Goal: Find specific page/section

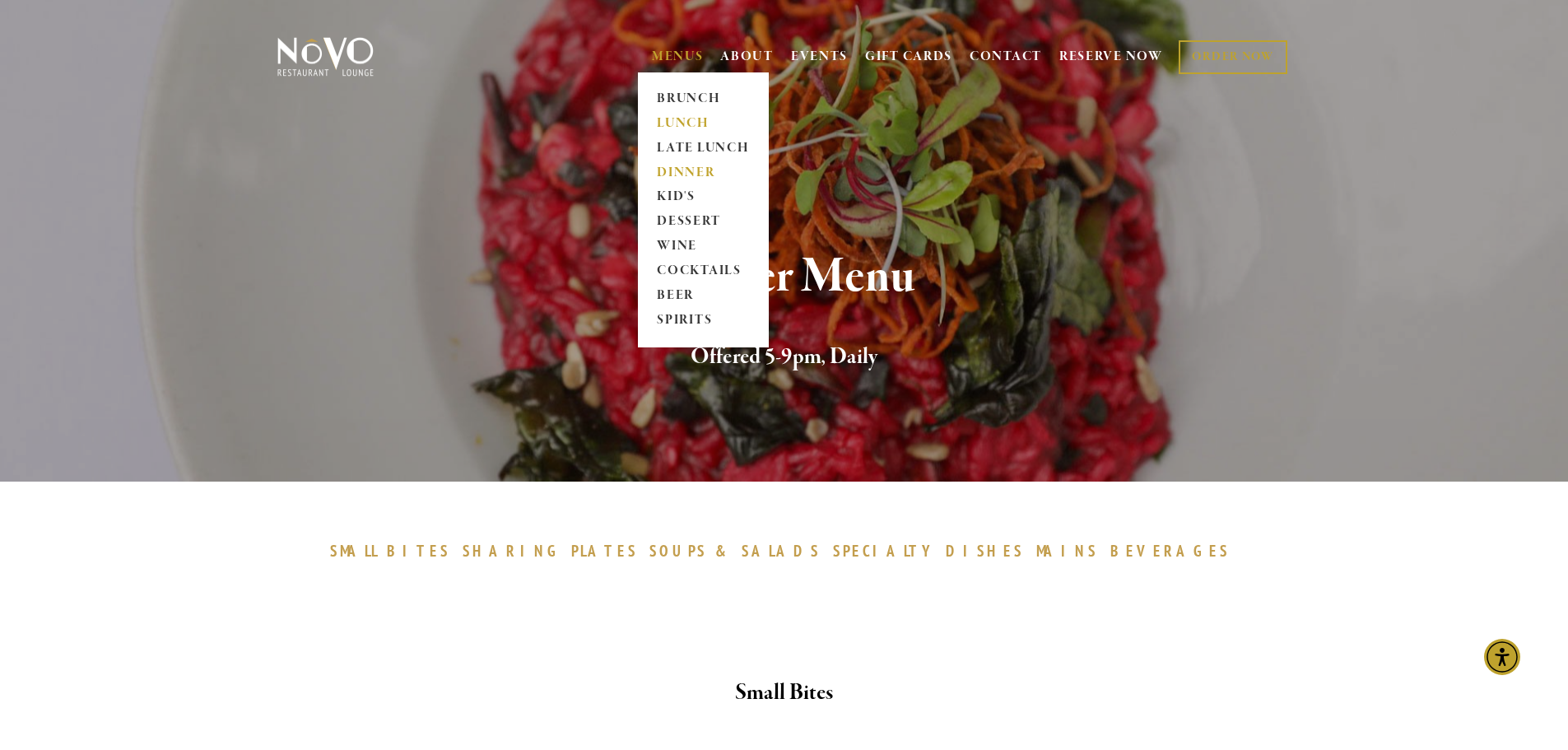
click at [689, 131] on link "LUNCH" at bounding box center [703, 123] width 103 height 25
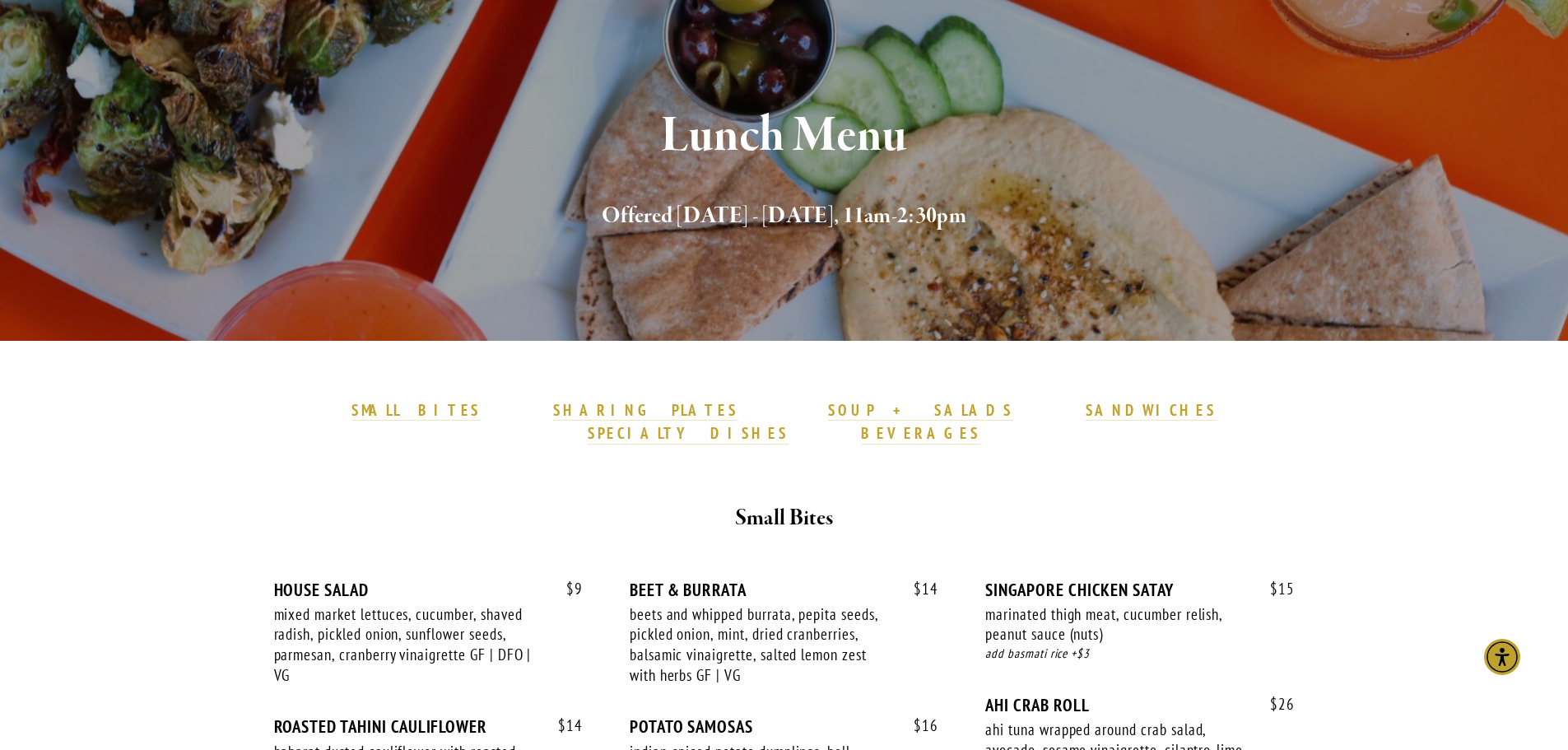
scroll to position [165, 0]
click at [788, 424] on strong "SPECIALTY DISHES" at bounding box center [688, 434] width 201 height 20
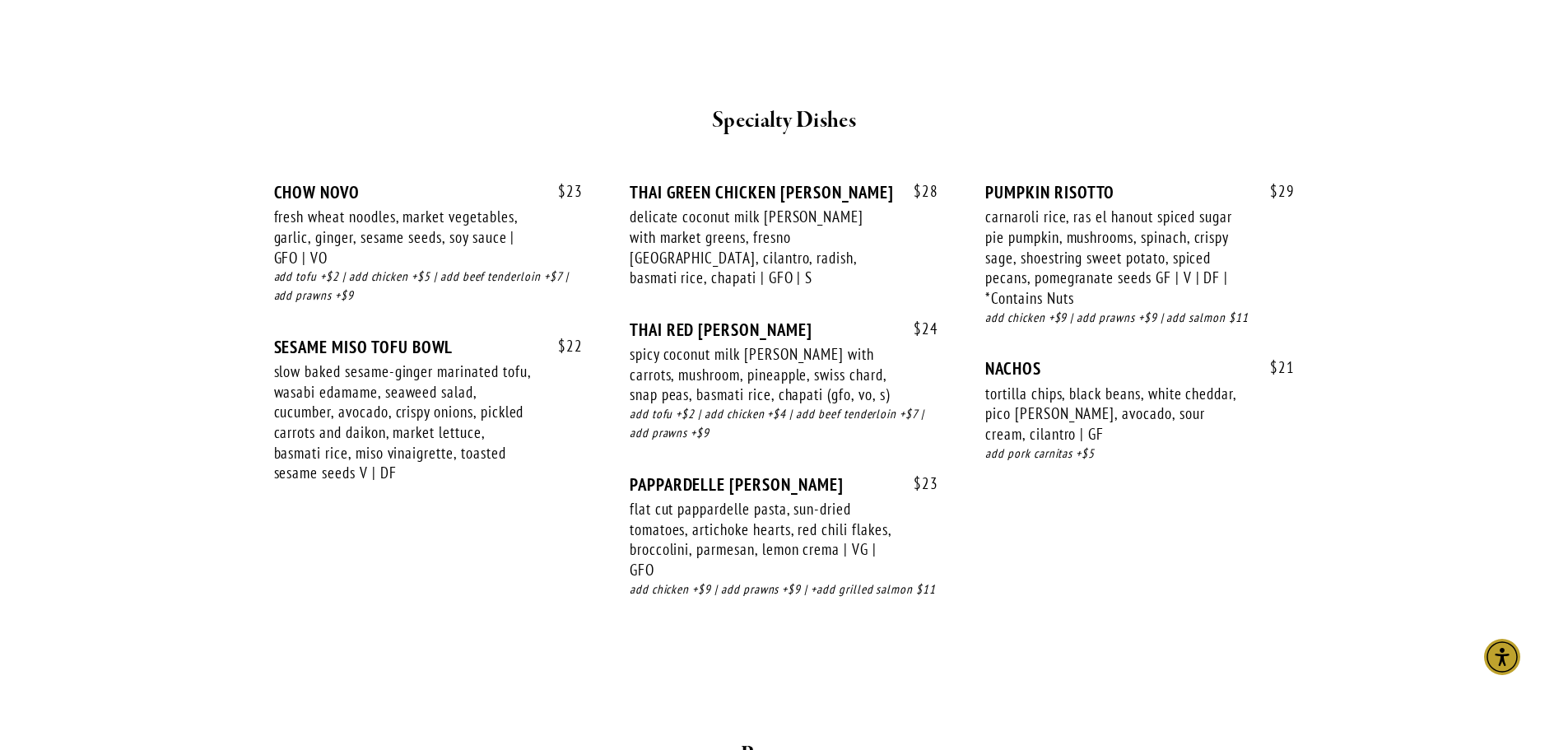
scroll to position [165, 0]
